Goal: Leave review/rating

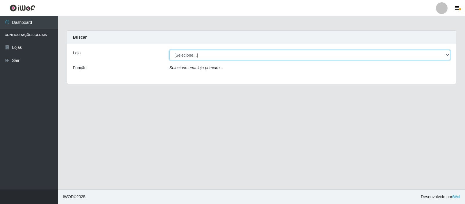
click at [448, 55] on select "[Selecione...] Rede Compras Supermercados - LOJA 3" at bounding box center [310, 55] width 281 height 10
select select "162"
click at [170, 50] on select "[Selecione...] Rede Compras Supermercados - LOJA 3" at bounding box center [310, 55] width 281 height 10
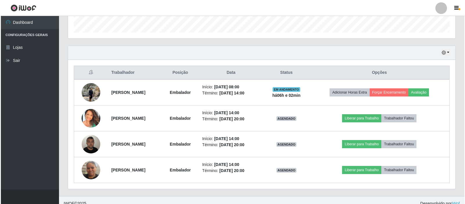
scroll to position [182, 0]
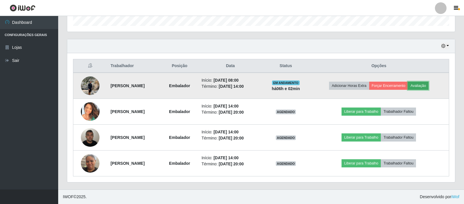
click at [428, 87] on button "Avaliação" at bounding box center [418, 86] width 21 height 8
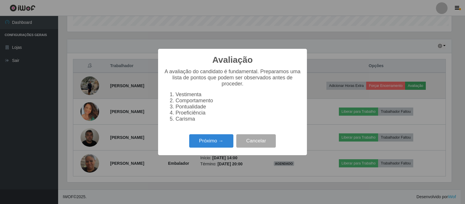
scroll to position [121, 385]
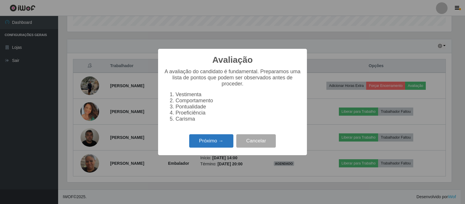
click at [216, 146] on button "Próximo →" at bounding box center [211, 141] width 44 height 14
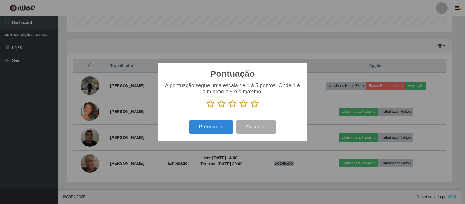
click at [256, 104] on icon at bounding box center [255, 103] width 8 height 9
click at [251, 108] on input "radio" at bounding box center [251, 108] width 0 height 0
click at [222, 126] on button "Próximo →" at bounding box center [211, 127] width 44 height 14
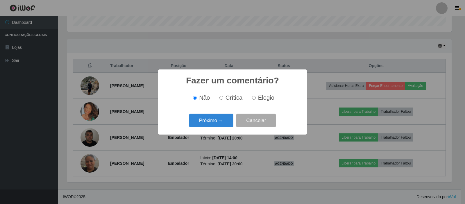
click at [254, 99] on input "Elogio" at bounding box center [254, 98] width 4 height 4
radio input "true"
click at [215, 121] on button "Próximo →" at bounding box center [211, 121] width 44 height 14
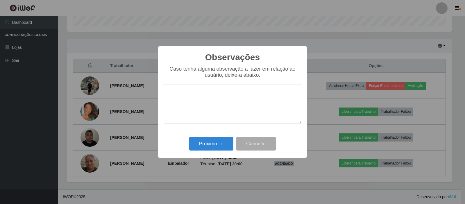
click at [216, 109] on textarea at bounding box center [232, 104] width 137 height 40
type textarea "atendeu as expectativas"
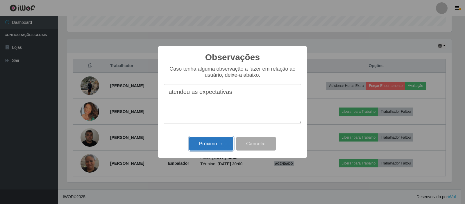
click at [214, 144] on button "Próximo →" at bounding box center [211, 144] width 44 height 14
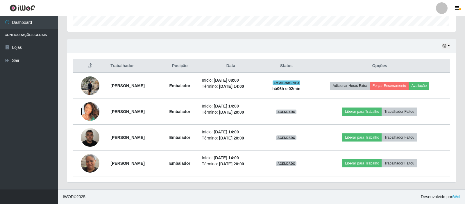
scroll to position [121, 388]
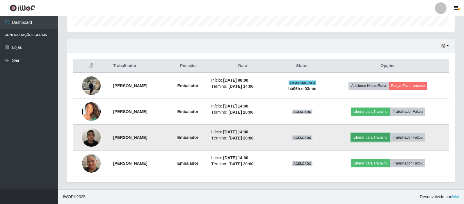
click at [367, 137] on button "Liberar para Trabalho" at bounding box center [370, 137] width 39 height 8
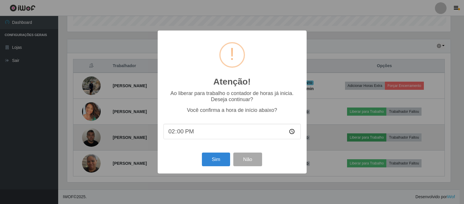
scroll to position [121, 385]
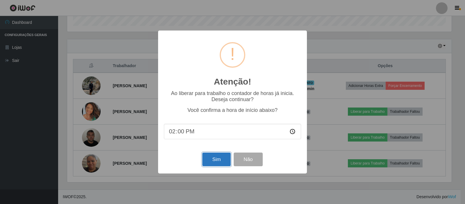
click at [221, 160] on button "Sim" at bounding box center [216, 160] width 28 height 14
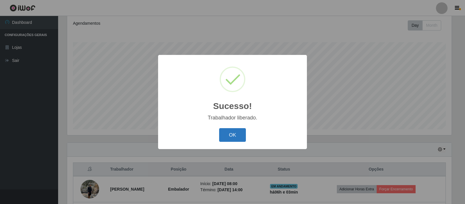
click at [237, 134] on button "OK" at bounding box center [232, 135] width 27 height 14
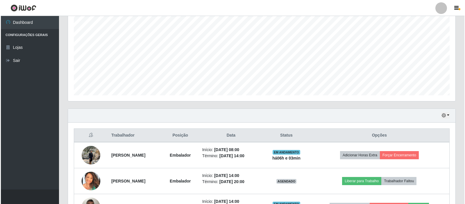
scroll to position [182, 0]
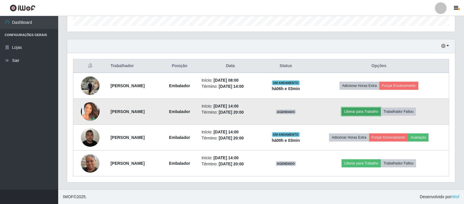
click at [369, 114] on button "Liberar para Trabalho" at bounding box center [360, 112] width 39 height 8
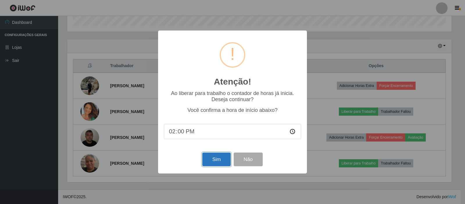
click at [217, 157] on button "Sim" at bounding box center [216, 160] width 28 height 14
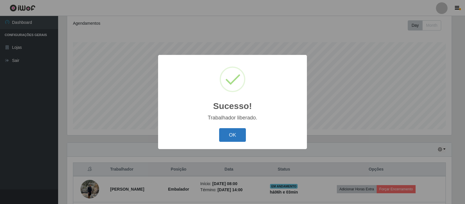
click at [232, 135] on button "OK" at bounding box center [232, 135] width 27 height 14
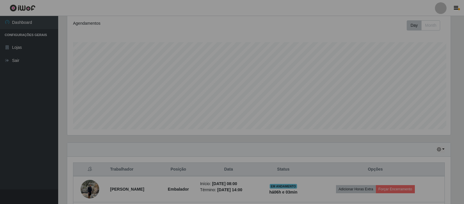
scroll to position [121, 388]
